Goal: Find specific page/section: Find specific page/section

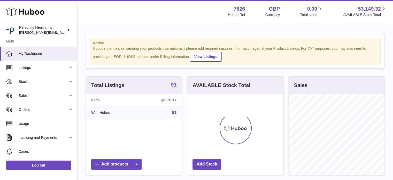
scroll to position [81, 96]
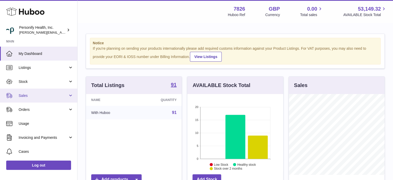
click at [33, 95] on span "Sales" at bounding box center [43, 95] width 49 height 5
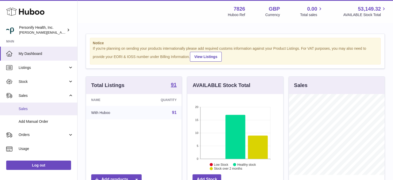
click at [36, 108] on span "Sales" at bounding box center [46, 108] width 55 height 5
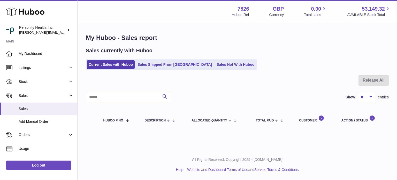
click at [25, 12] on use at bounding box center [25, 12] width 38 height 8
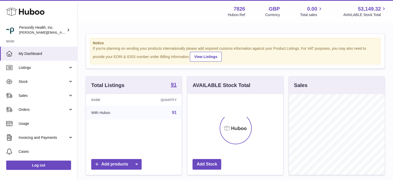
scroll to position [81, 96]
